Goal: Navigation & Orientation: Go to known website

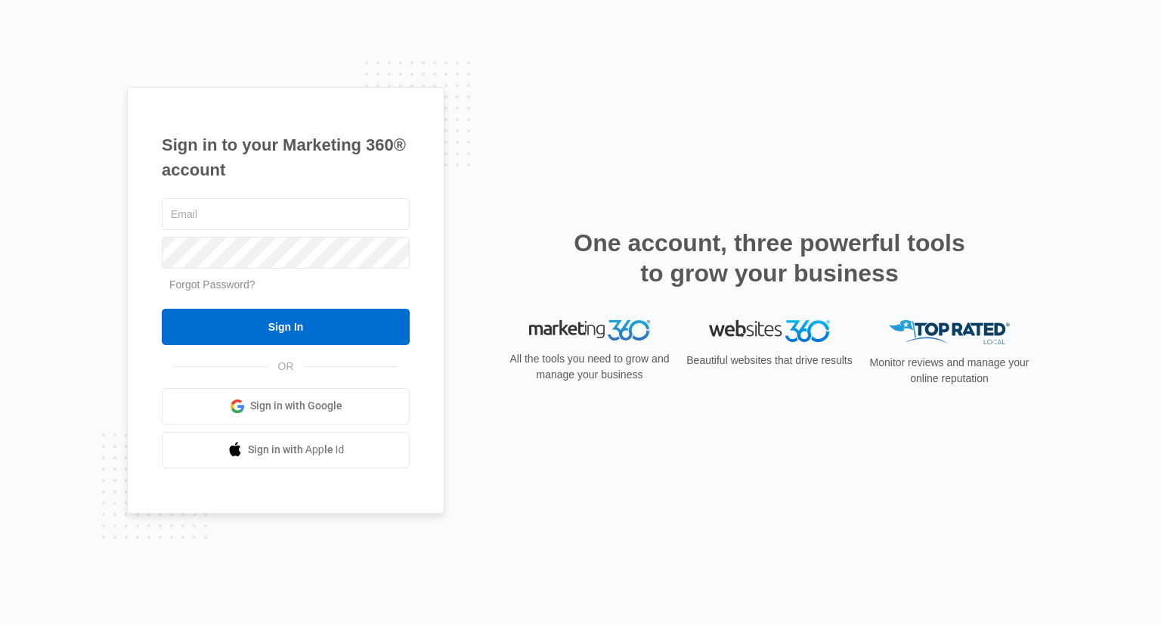
click at [282, 410] on span "Sign in with Google" at bounding box center [296, 406] width 92 height 16
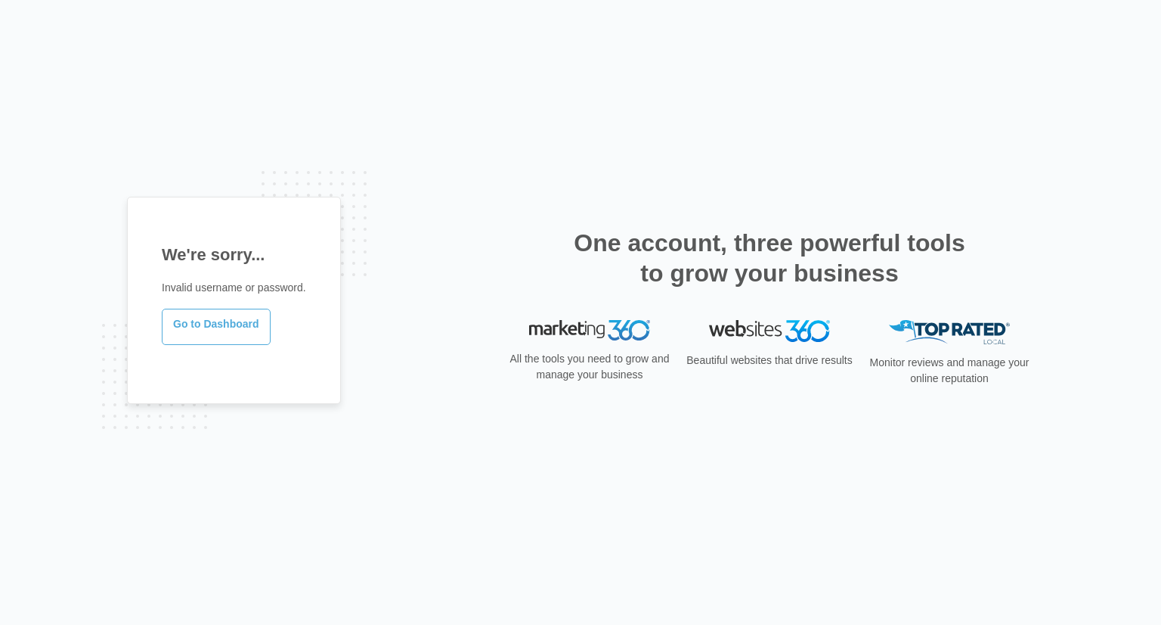
click at [213, 322] on link "Go to Dashboard" at bounding box center [216, 327] width 109 height 36
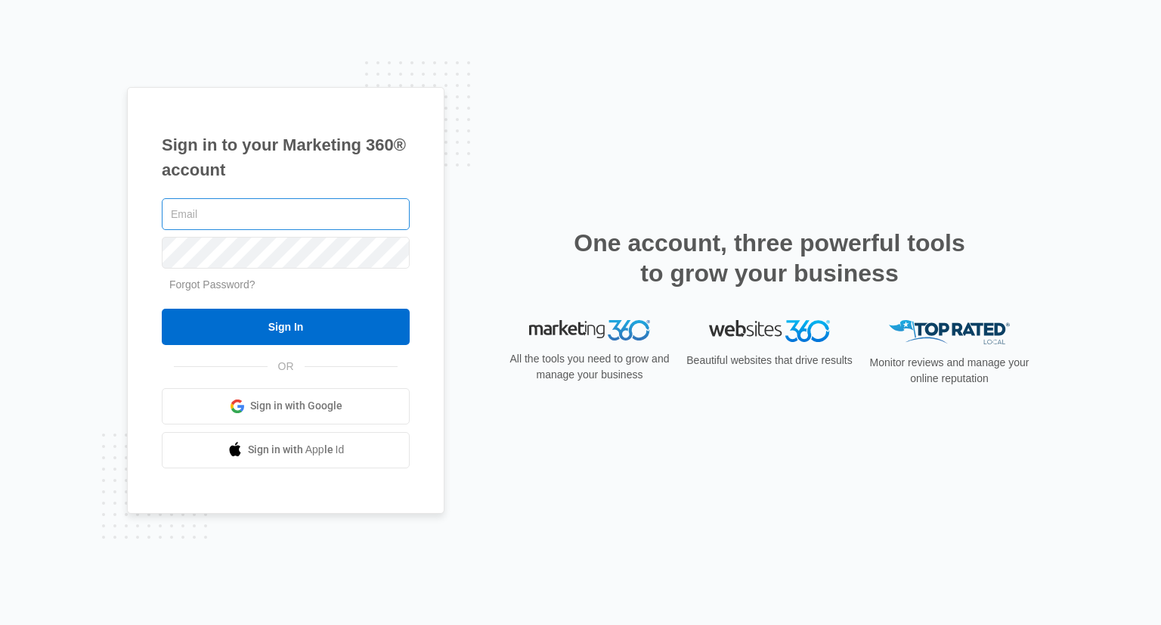
click at [247, 215] on input "text" at bounding box center [286, 214] width 248 height 32
click at [244, 397] on link "Sign in with Google" at bounding box center [286, 406] width 248 height 36
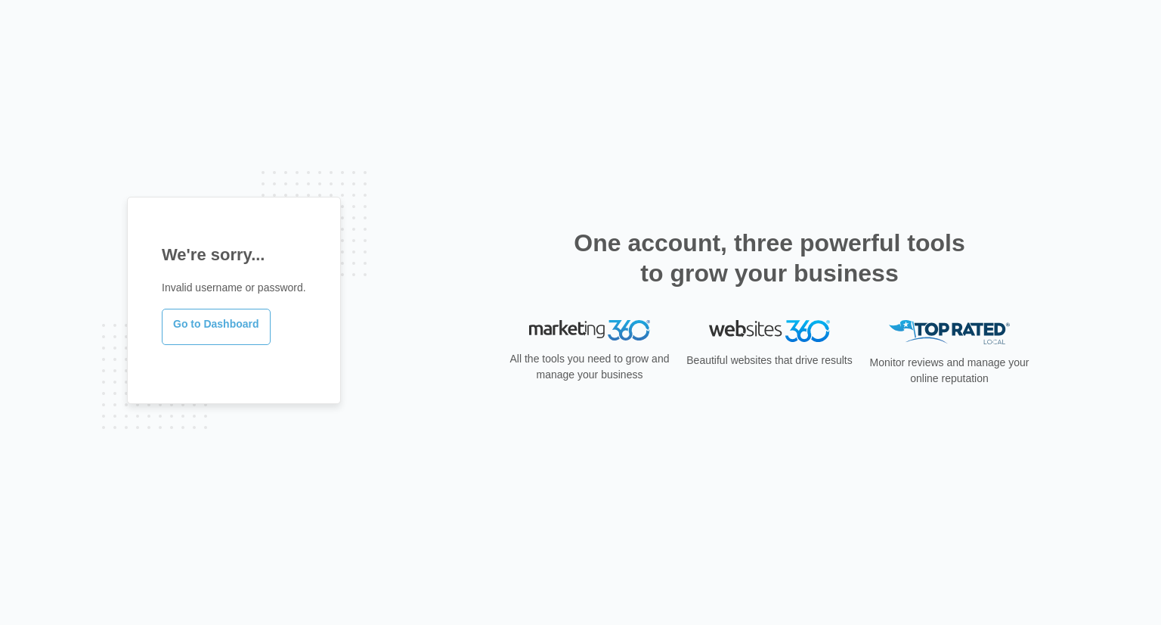
click at [203, 330] on link "Go to Dashboard" at bounding box center [216, 327] width 109 height 36
